Goal: Communication & Community: Answer question/provide support

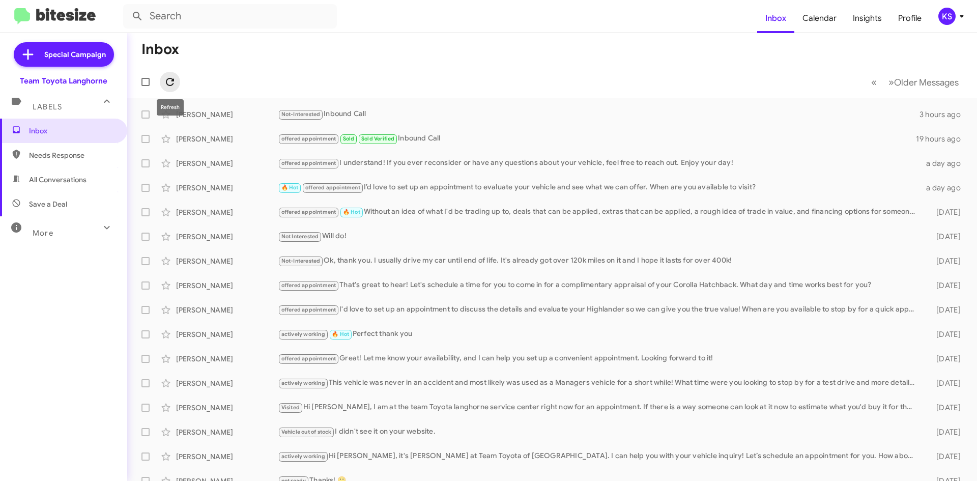
click at [166, 85] on icon at bounding box center [170, 82] width 12 height 12
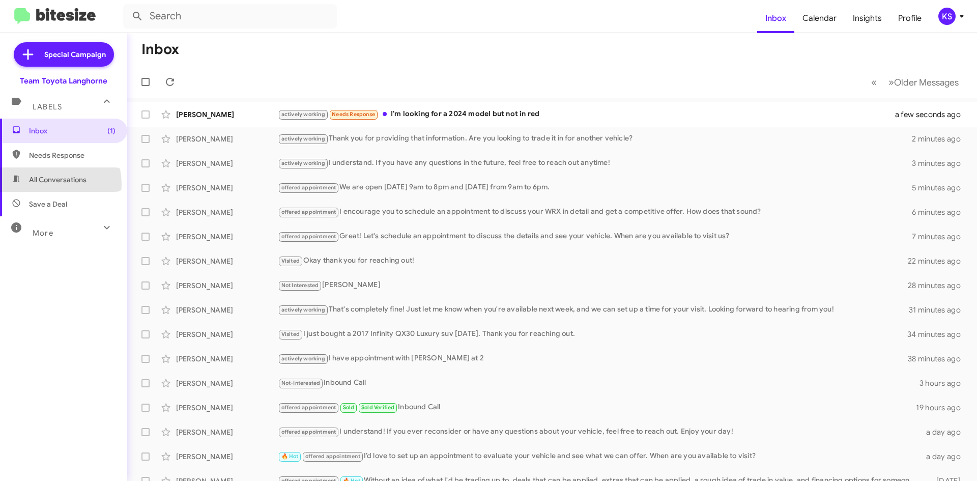
click at [47, 185] on span "All Conversations" at bounding box center [63, 179] width 127 height 24
type input "in:all-conversations"
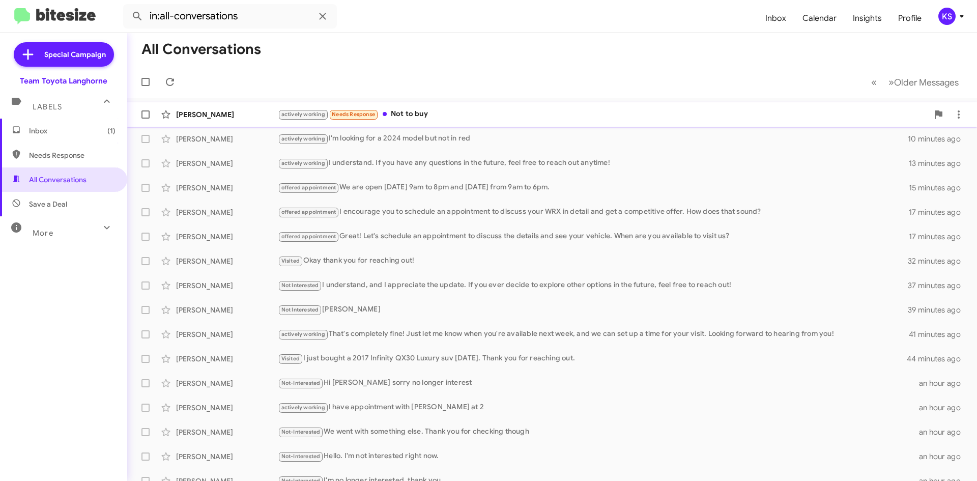
click at [447, 111] on div "actively working Needs Response Not to buy" at bounding box center [603, 114] width 650 height 12
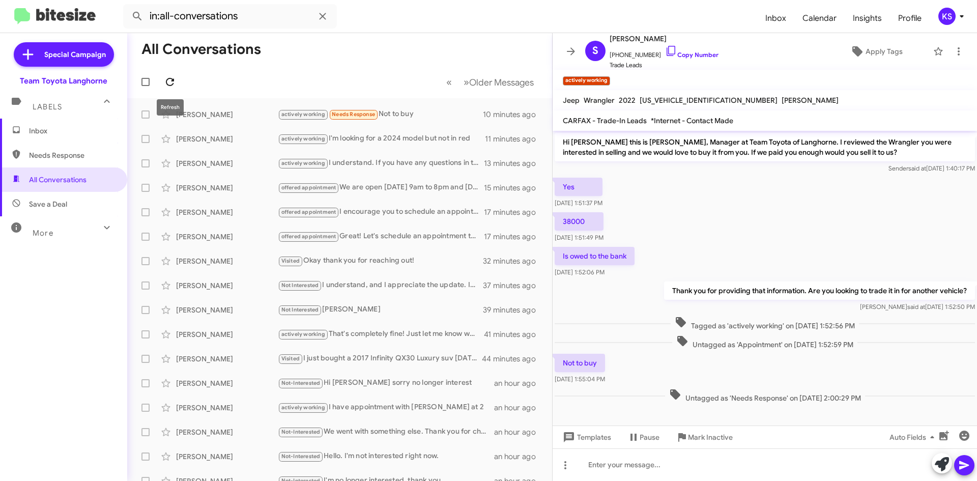
click at [171, 79] on icon at bounding box center [170, 82] width 8 height 8
click at [94, 182] on span "All Conversations" at bounding box center [63, 179] width 127 height 24
